Goal: Information Seeking & Learning: Learn about a topic

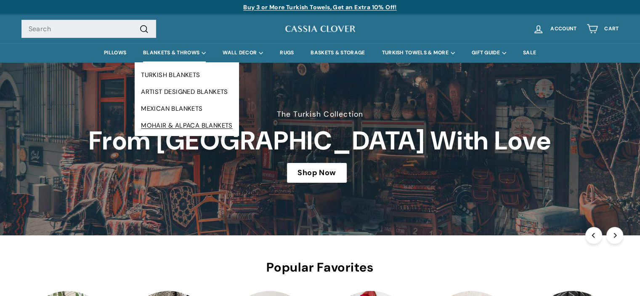
click at [176, 128] on link "MOHAIR & ALPACA BLANKETS" at bounding box center [187, 125] width 104 height 17
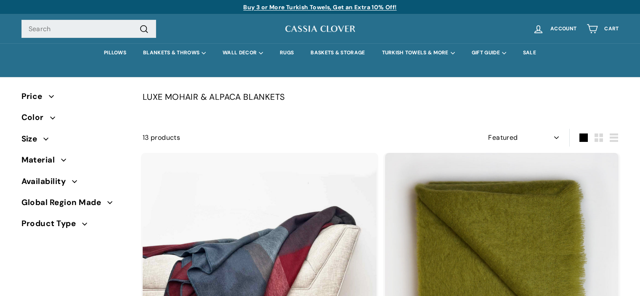
select select "manual"
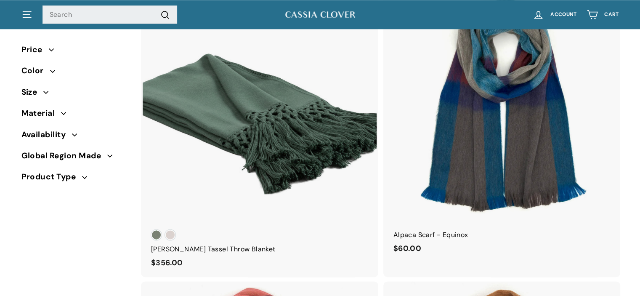
scroll to position [1059, 0]
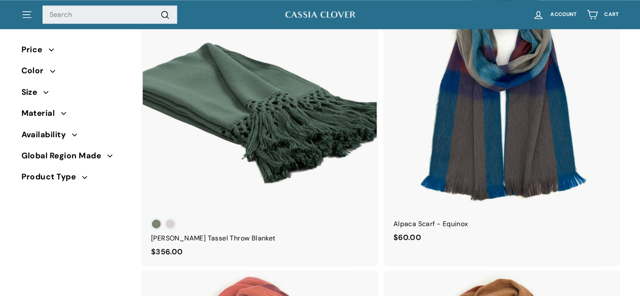
drag, startPoint x: 644, startPoint y: 20, endPoint x: 640, endPoint y: 135, distance: 114.5
click at [640, 135] on html "Skip to content Pause slideshow Play slideshow Buy 3 or More Turkish Towels, Ge…" at bounding box center [320, 246] width 640 height 2611
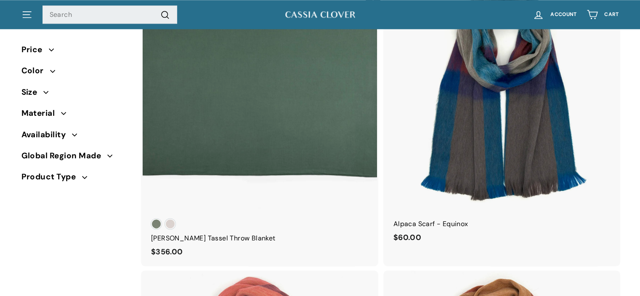
click at [289, 101] on div at bounding box center [259, 93] width 235 height 235
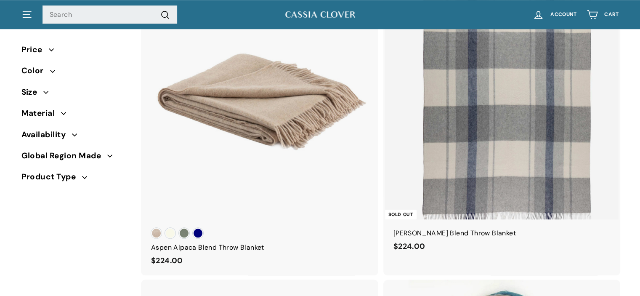
scroll to position [747, 0]
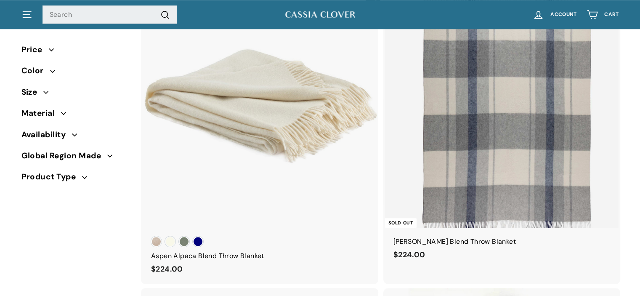
click at [270, 128] on div at bounding box center [259, 110] width 235 height 235
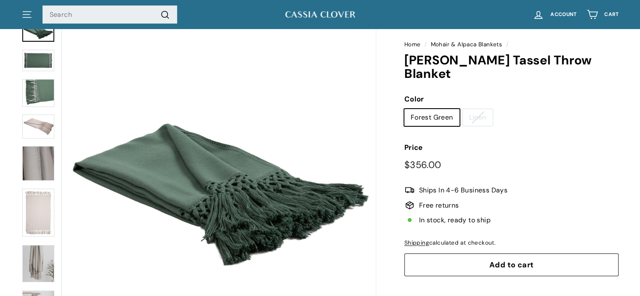
scroll to position [90, 0]
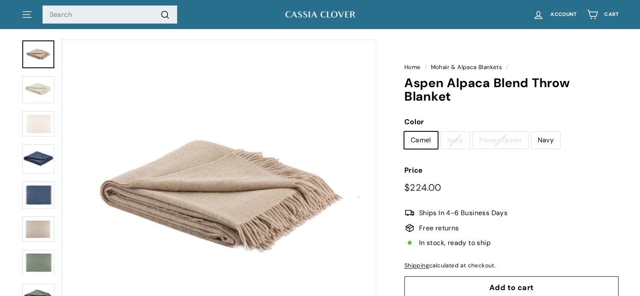
scroll to position [57, 0]
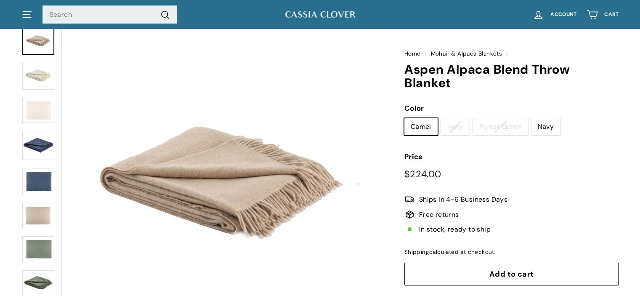
click at [551, 126] on label "Navy" at bounding box center [545, 126] width 29 height 17
click at [531, 118] on input "Navy" at bounding box center [531, 118] width 0 height 0
radio input "true"
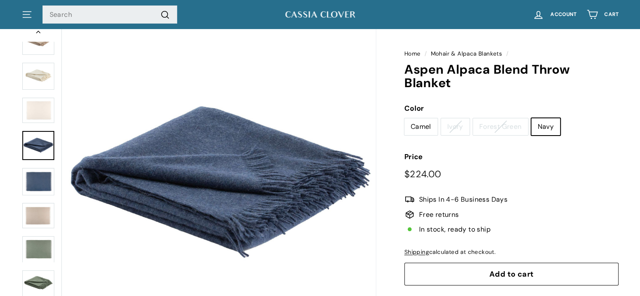
click at [454, 127] on label "Ivory" at bounding box center [455, 126] width 29 height 17
click at [441, 118] on input "Ivory" at bounding box center [441, 118] width 0 height 0
radio input "true"
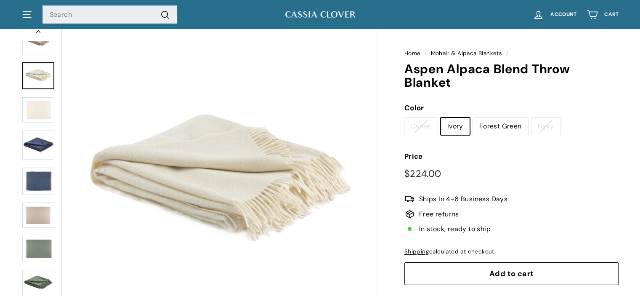
scroll to position [57, 0]
click at [27, 15] on icon ". . ." at bounding box center [26, 14] width 11 height 11
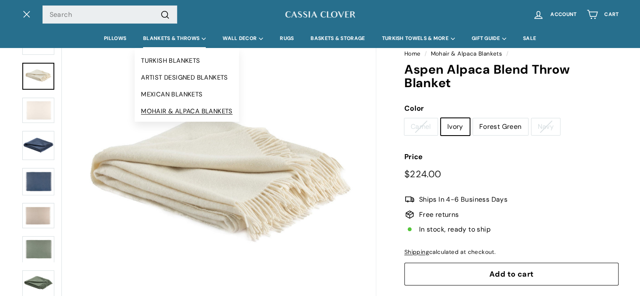
click at [178, 107] on link "MOHAIR & ALPACA BLANKETS" at bounding box center [187, 111] width 104 height 17
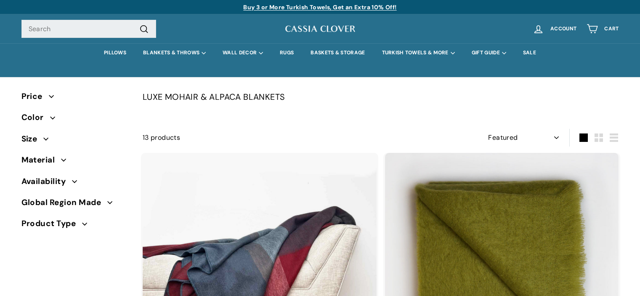
select select "manual"
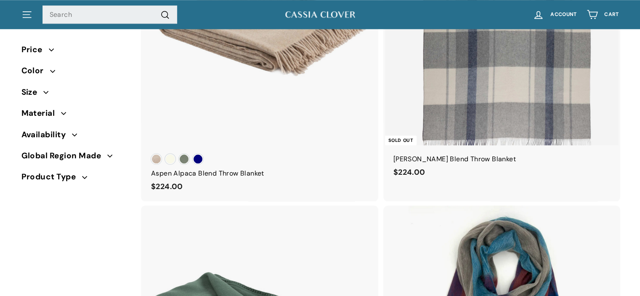
scroll to position [825, 0]
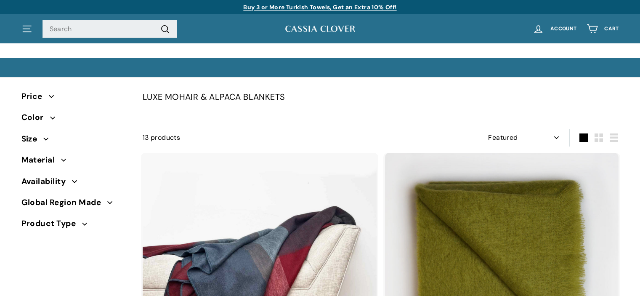
select select "manual"
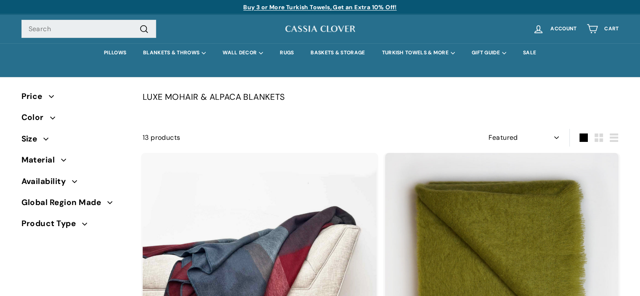
click at [311, 27] on img at bounding box center [320, 29] width 72 height 11
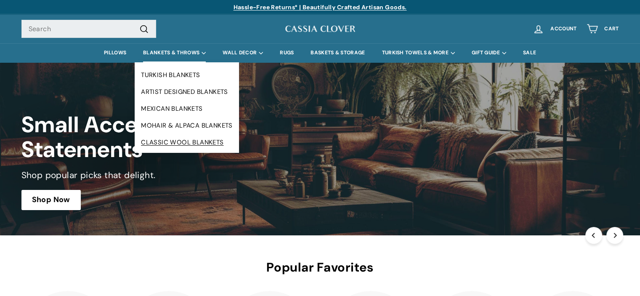
click at [182, 141] on link "CLASSIC WOOL BLANKETS" at bounding box center [187, 142] width 104 height 17
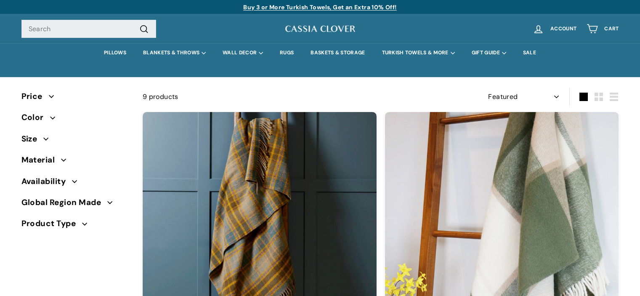
select select "manual"
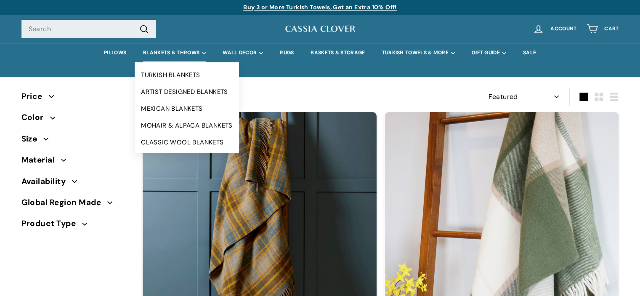
click at [163, 88] on link "ARTIST DESIGNED BLANKETS" at bounding box center [187, 91] width 104 height 17
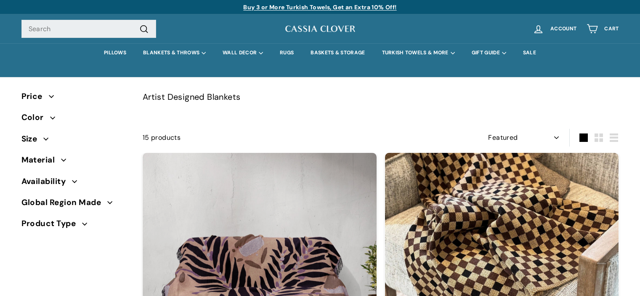
select select "manual"
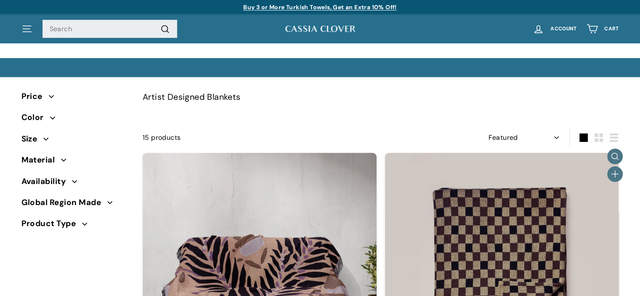
scroll to position [79, 0]
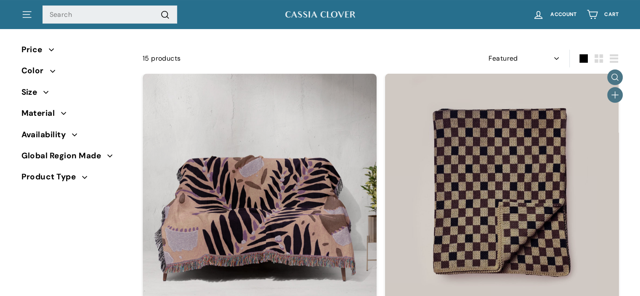
click at [493, 155] on img at bounding box center [502, 191] width 234 height 234
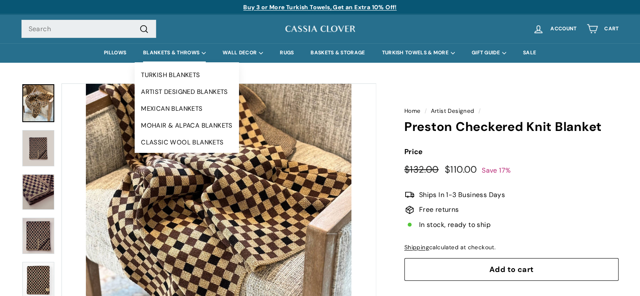
click at [166, 52] on summary "BLANKETS & THROWS" at bounding box center [175, 52] width 80 height 19
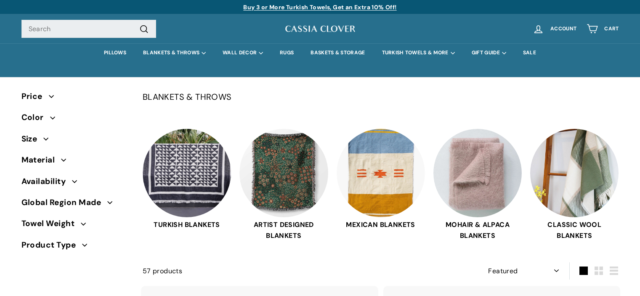
select select "manual"
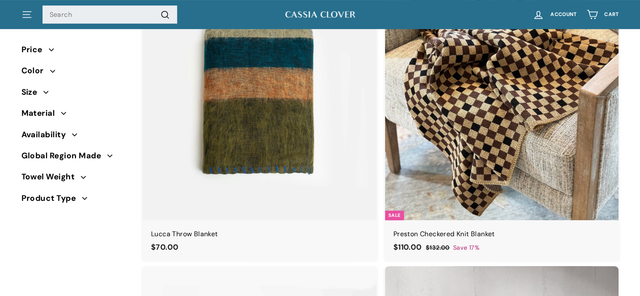
scroll to position [195, 0]
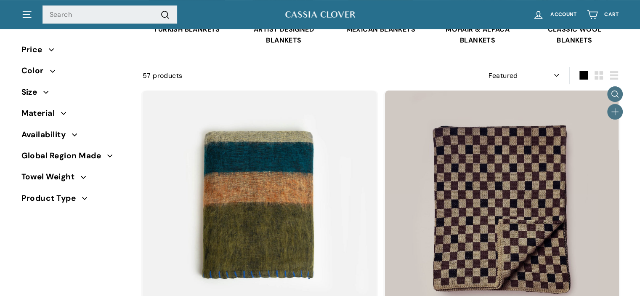
click at [522, 166] on img at bounding box center [502, 207] width 234 height 234
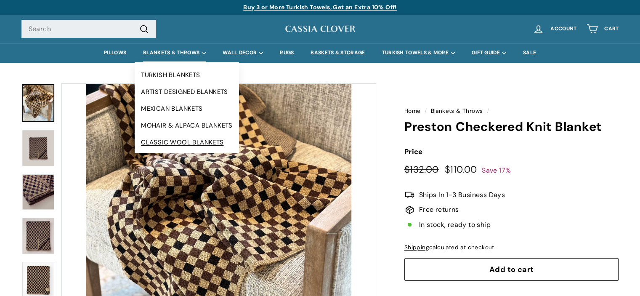
click at [171, 143] on link "CLASSIC WOOL BLANKETS" at bounding box center [187, 142] width 104 height 17
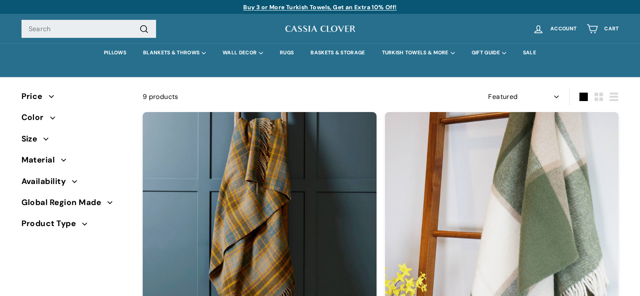
select select "manual"
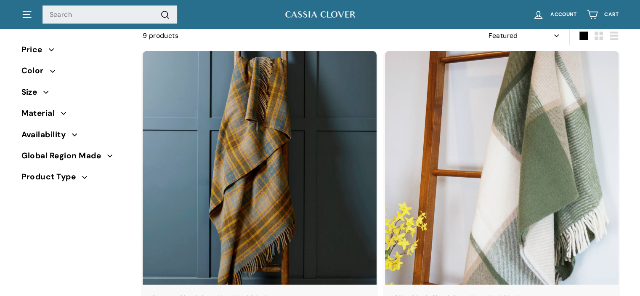
scroll to position [88, 0]
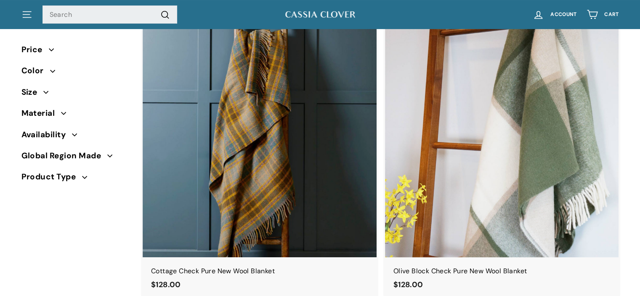
drag, startPoint x: 644, startPoint y: 17, endPoint x: 641, endPoint y: 44, distance: 27.1
click at [26, 15] on icon "." at bounding box center [25, 15] width 7 height 0
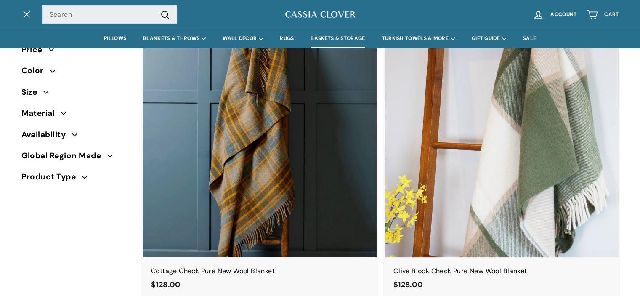
click at [335, 37] on link "BASKETS & STORAGE" at bounding box center [337, 38] width 71 height 19
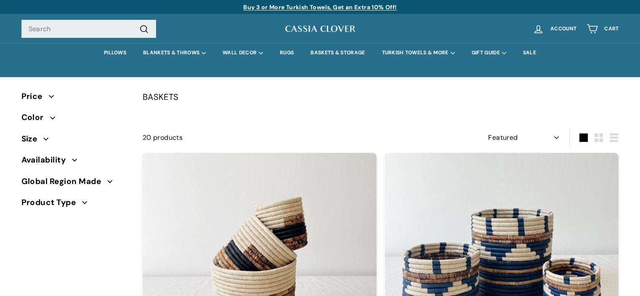
select select "manual"
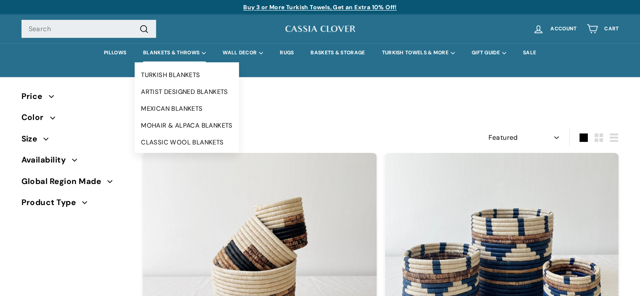
click at [172, 51] on summary "BLANKETS & THROWS" at bounding box center [175, 52] width 80 height 19
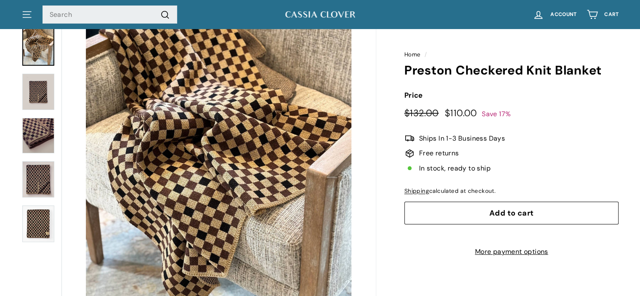
scroll to position [58, 0]
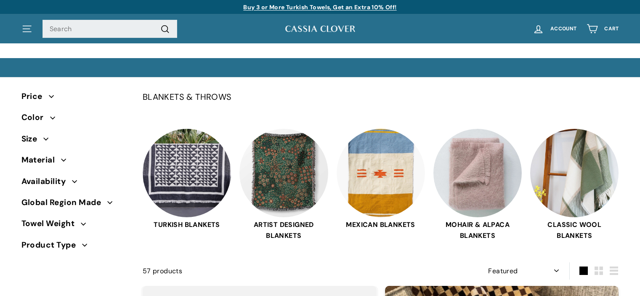
select select "manual"
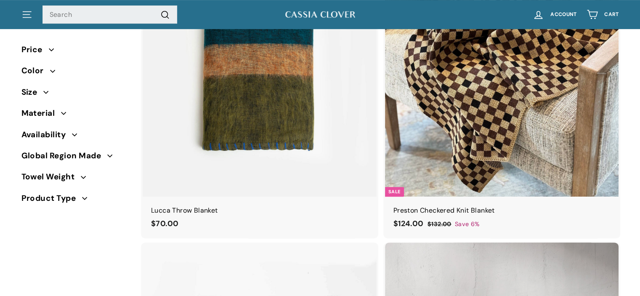
scroll to position [284, 0]
